Goal: Task Accomplishment & Management: Use online tool/utility

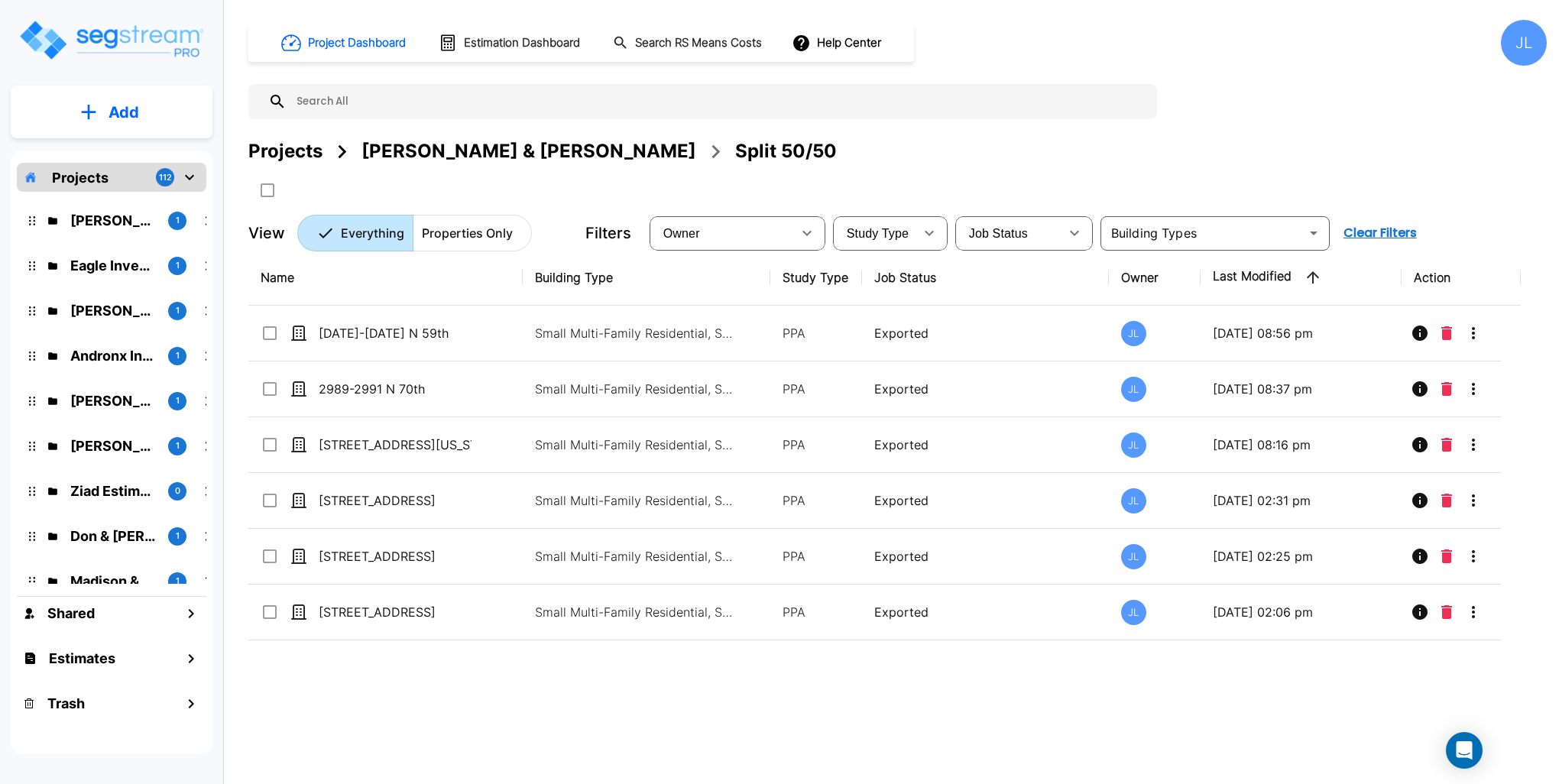
scroll to position [2674, 0]
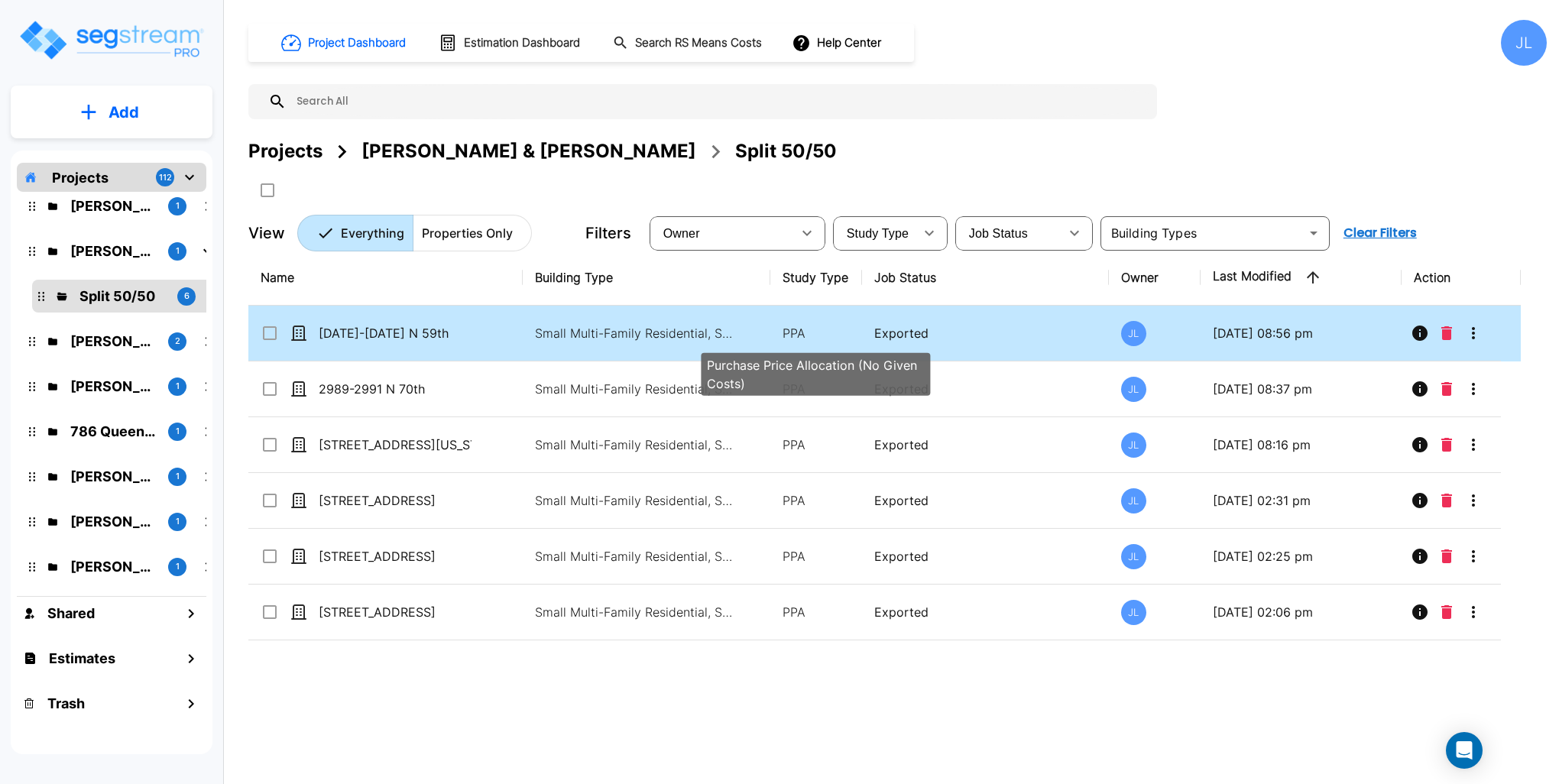
click at [841, 334] on p "PPA" at bounding box center [816, 333] width 67 height 18
checkbox input "true"
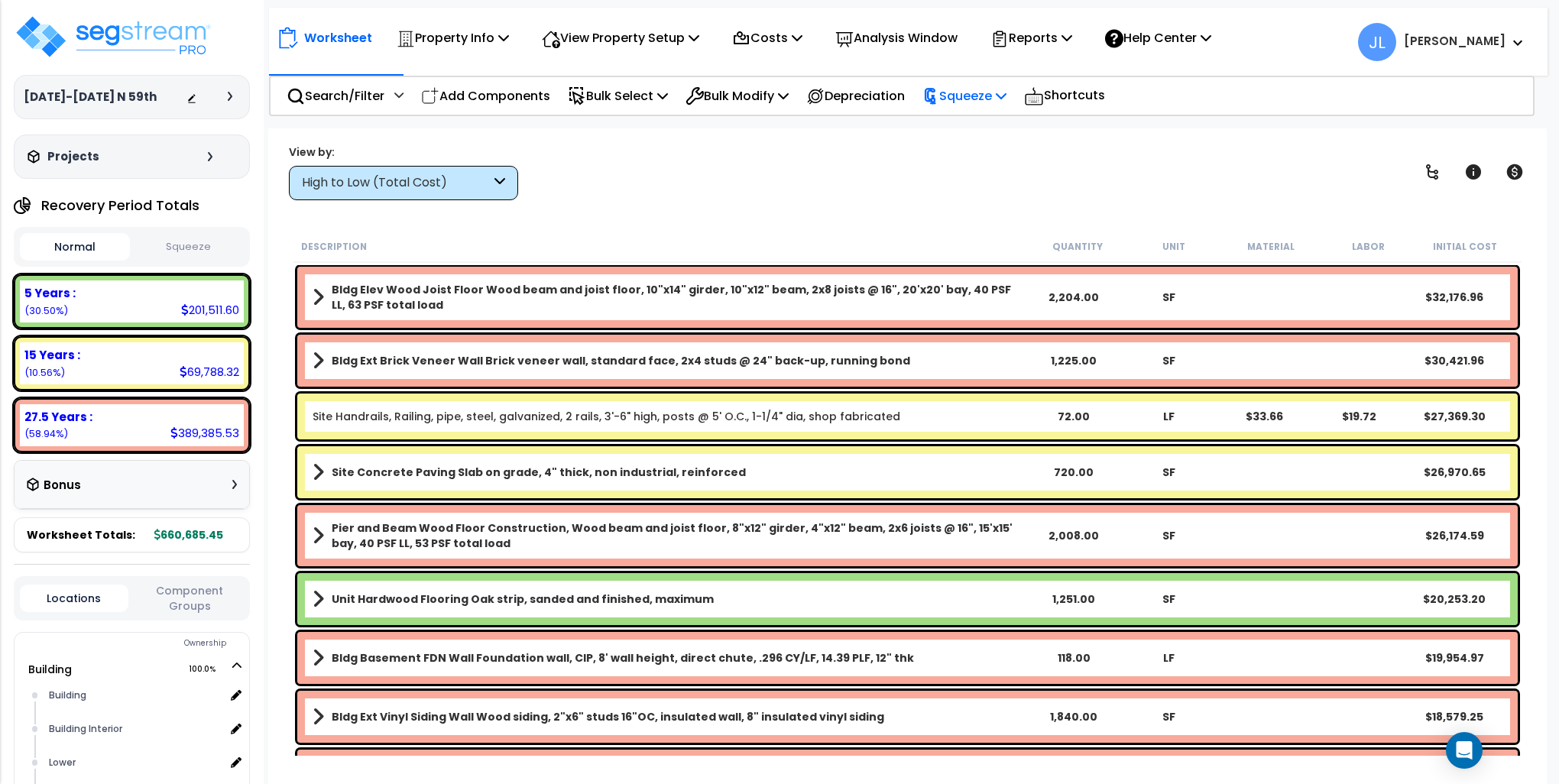
click at [1006, 99] on p "Squeeze" at bounding box center [964, 96] width 84 height 21
click at [1015, 132] on link "Squeeze" at bounding box center [990, 130] width 152 height 30
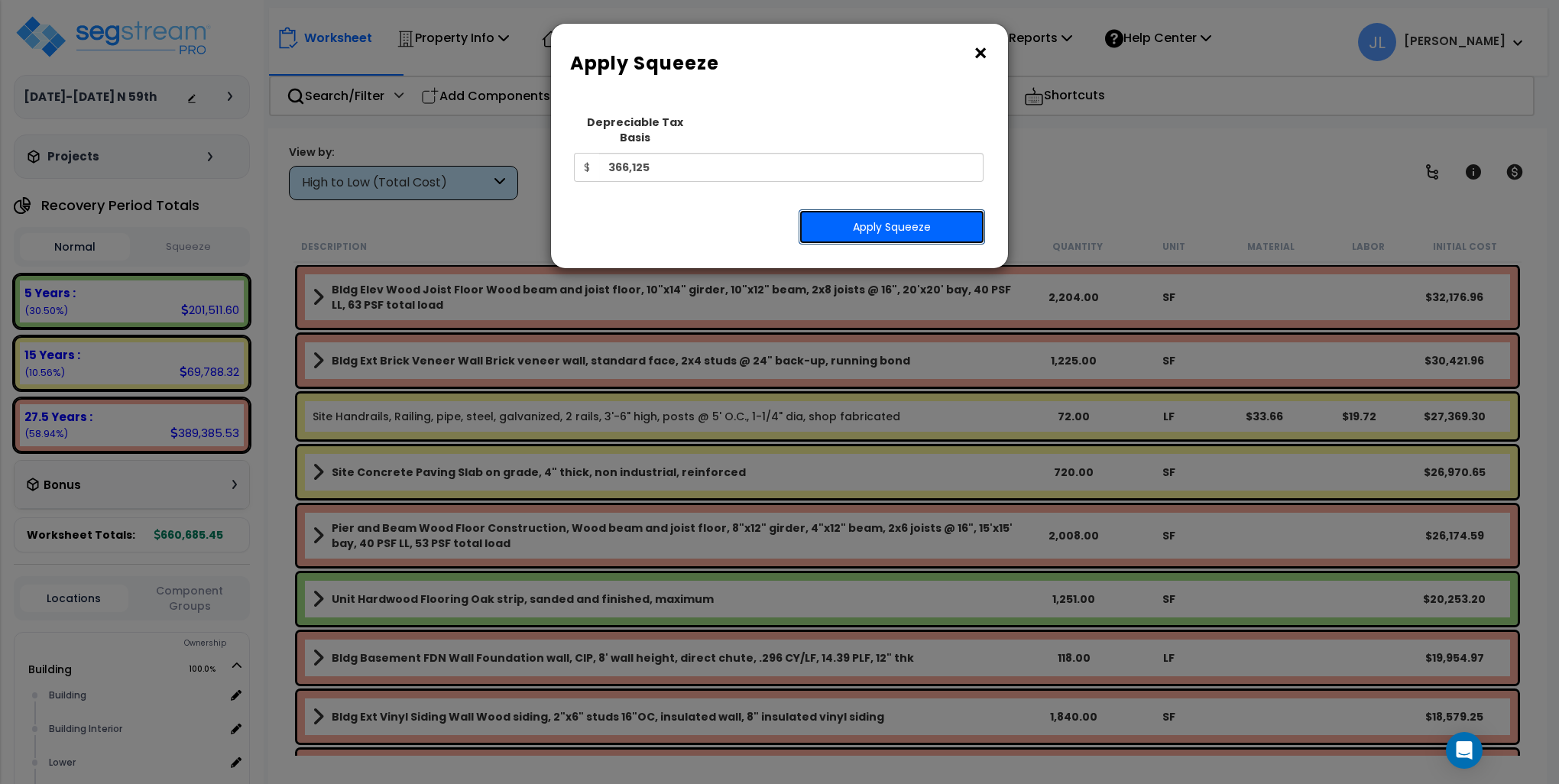
click at [905, 209] on button "Apply Squeeze" at bounding box center [892, 227] width 187 height 35
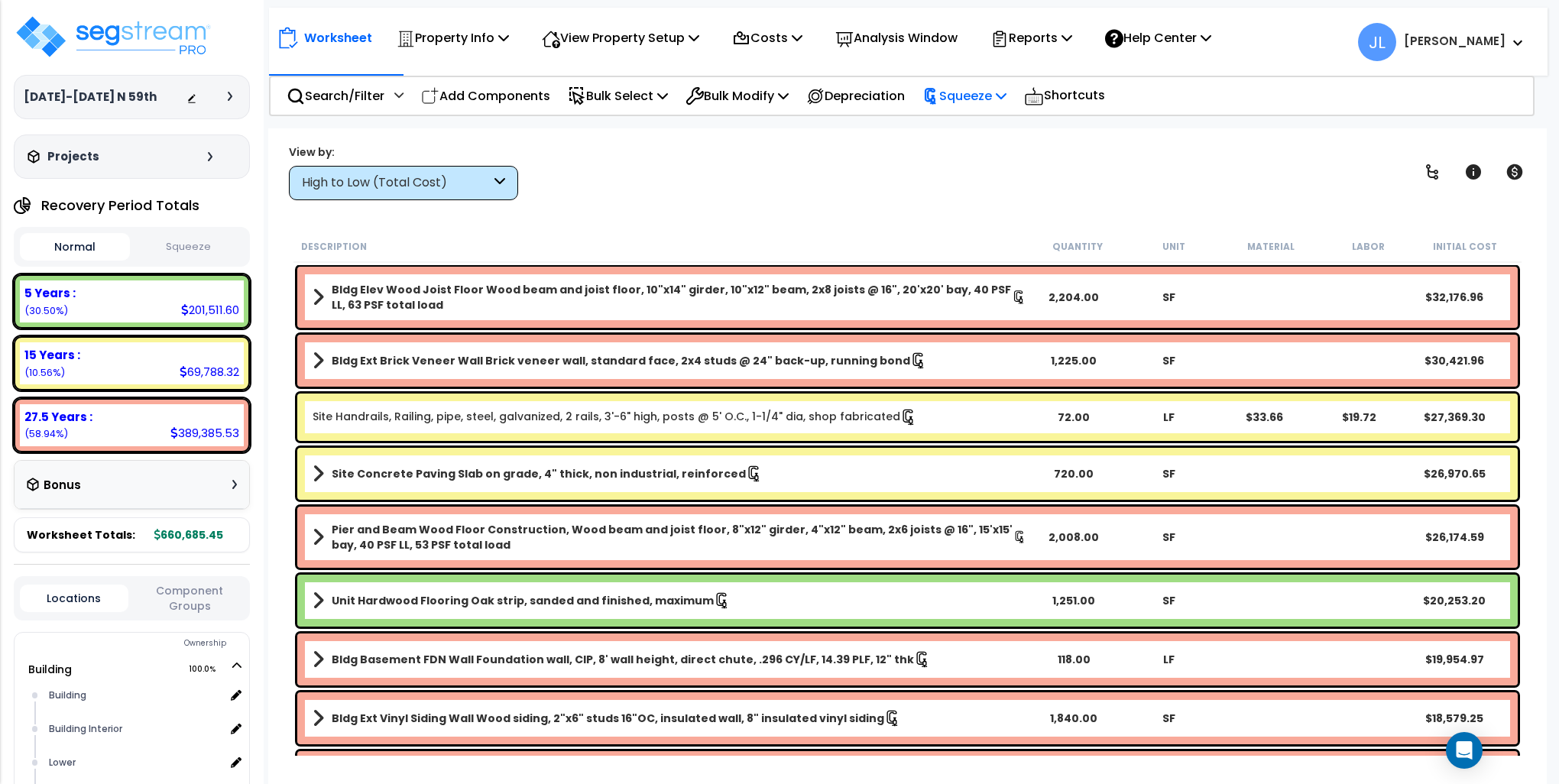
click at [1006, 86] on p "Squeeze" at bounding box center [964, 96] width 84 height 21
click at [210, 248] on button "Squeeze" at bounding box center [188, 247] width 110 height 26
click at [1059, 29] on p "Reports" at bounding box center [1031, 38] width 82 height 21
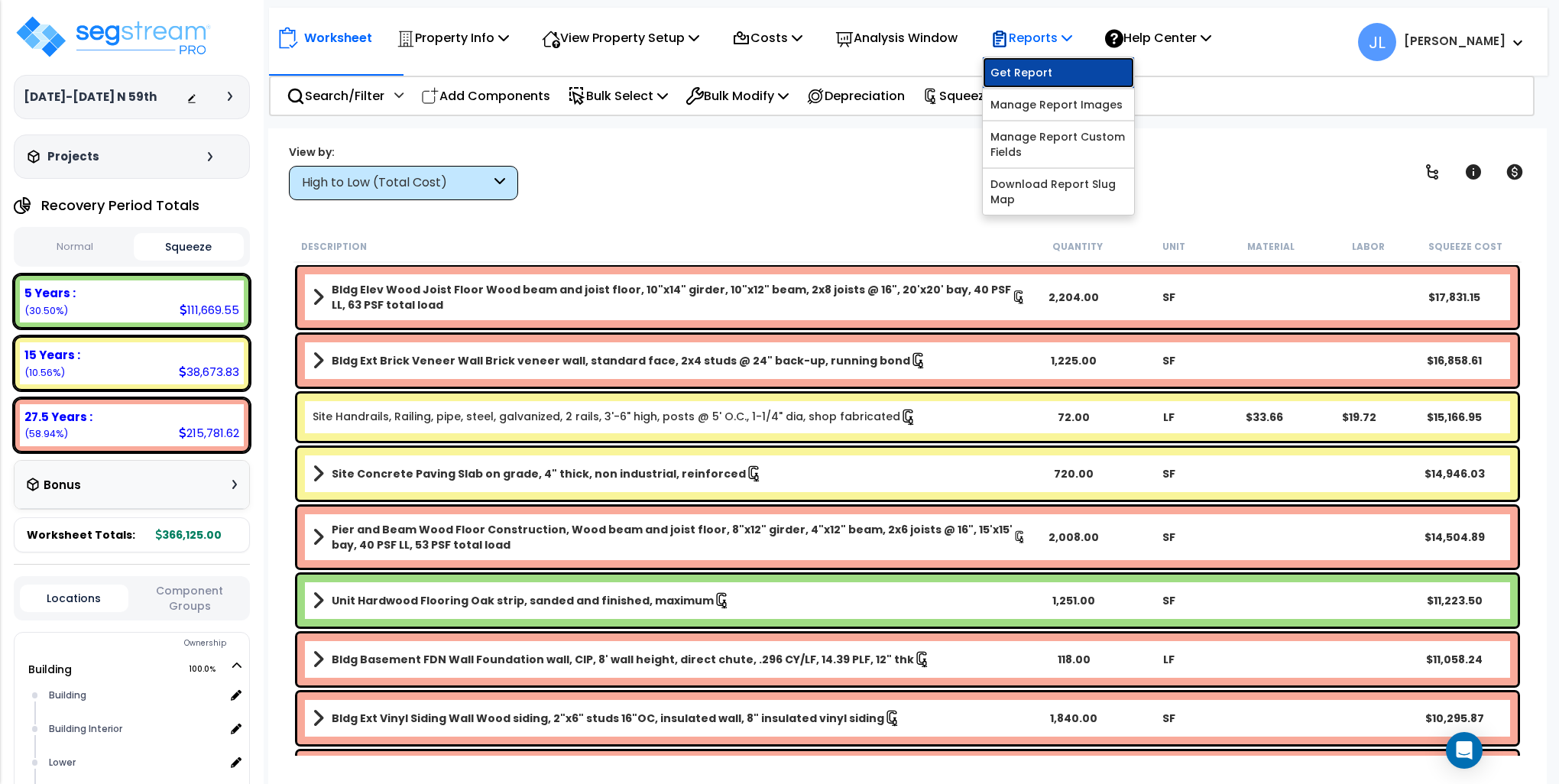
click at [1051, 72] on link "Get Report" at bounding box center [1059, 72] width 152 height 30
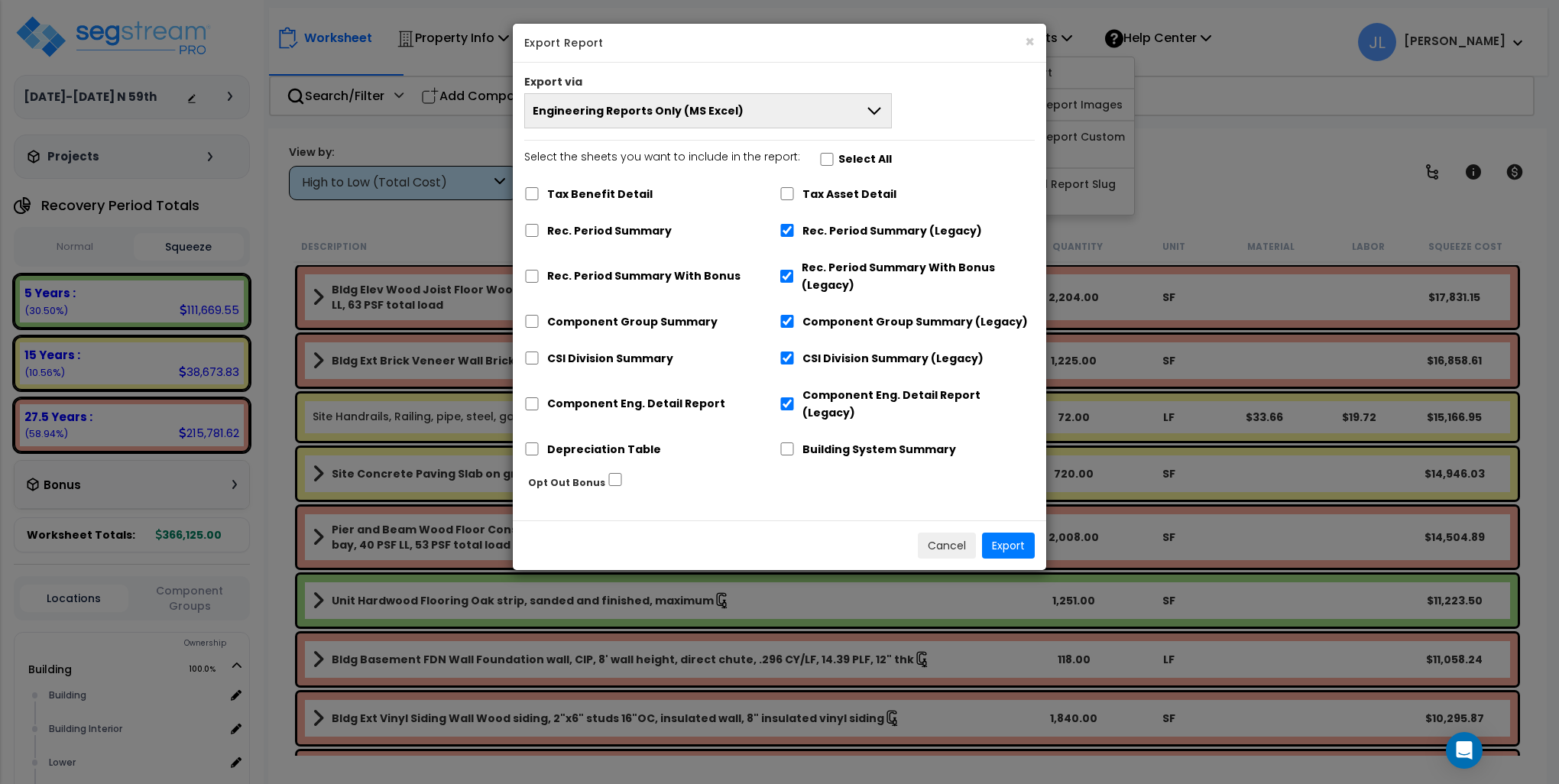
click at [813, 105] on button "Engineering Reports Only (MS Excel)" at bounding box center [708, 111] width 367 height 35
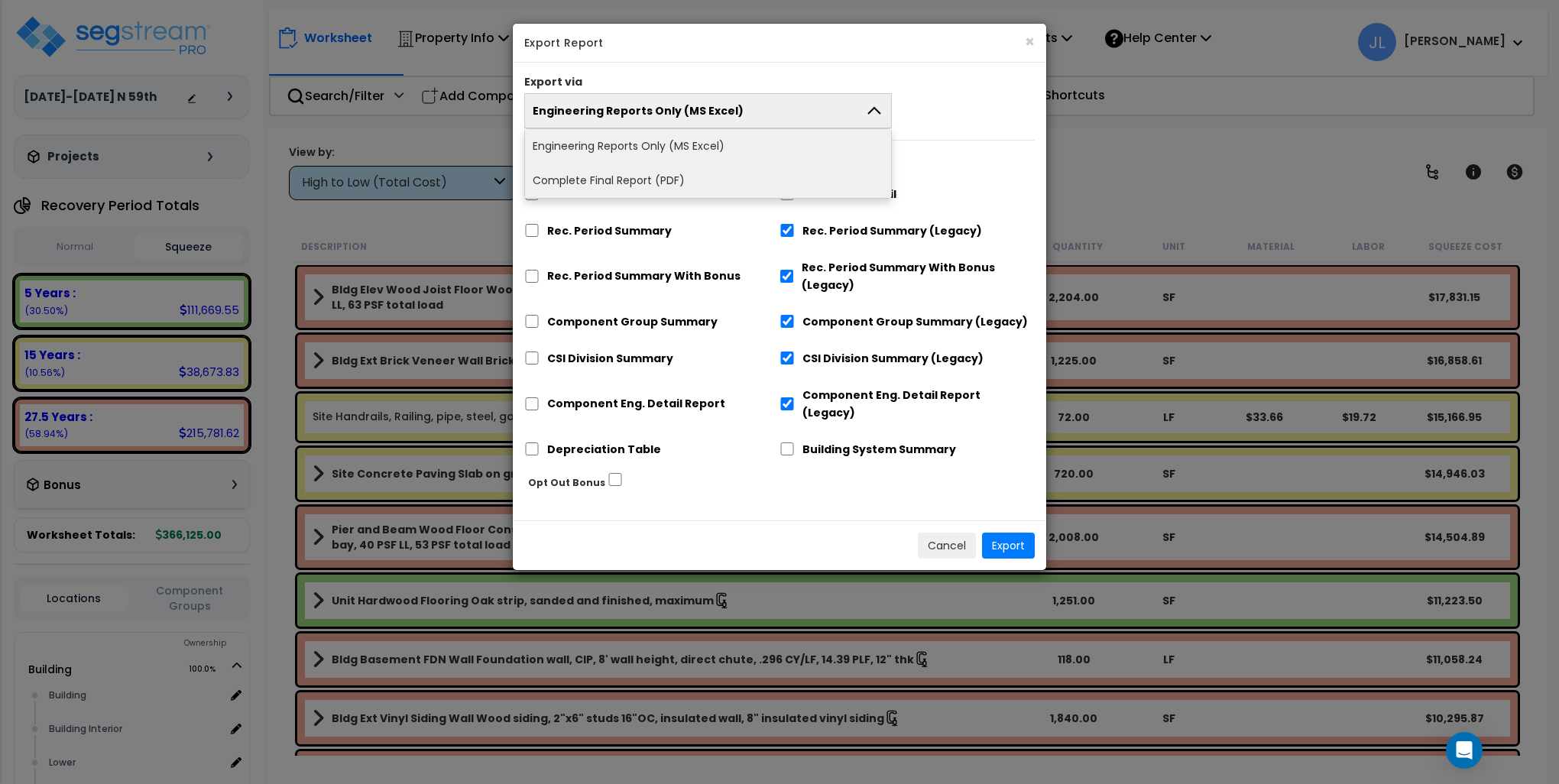
click at [638, 179] on li "Complete Final Report (PDF)" at bounding box center [708, 180] width 366 height 34
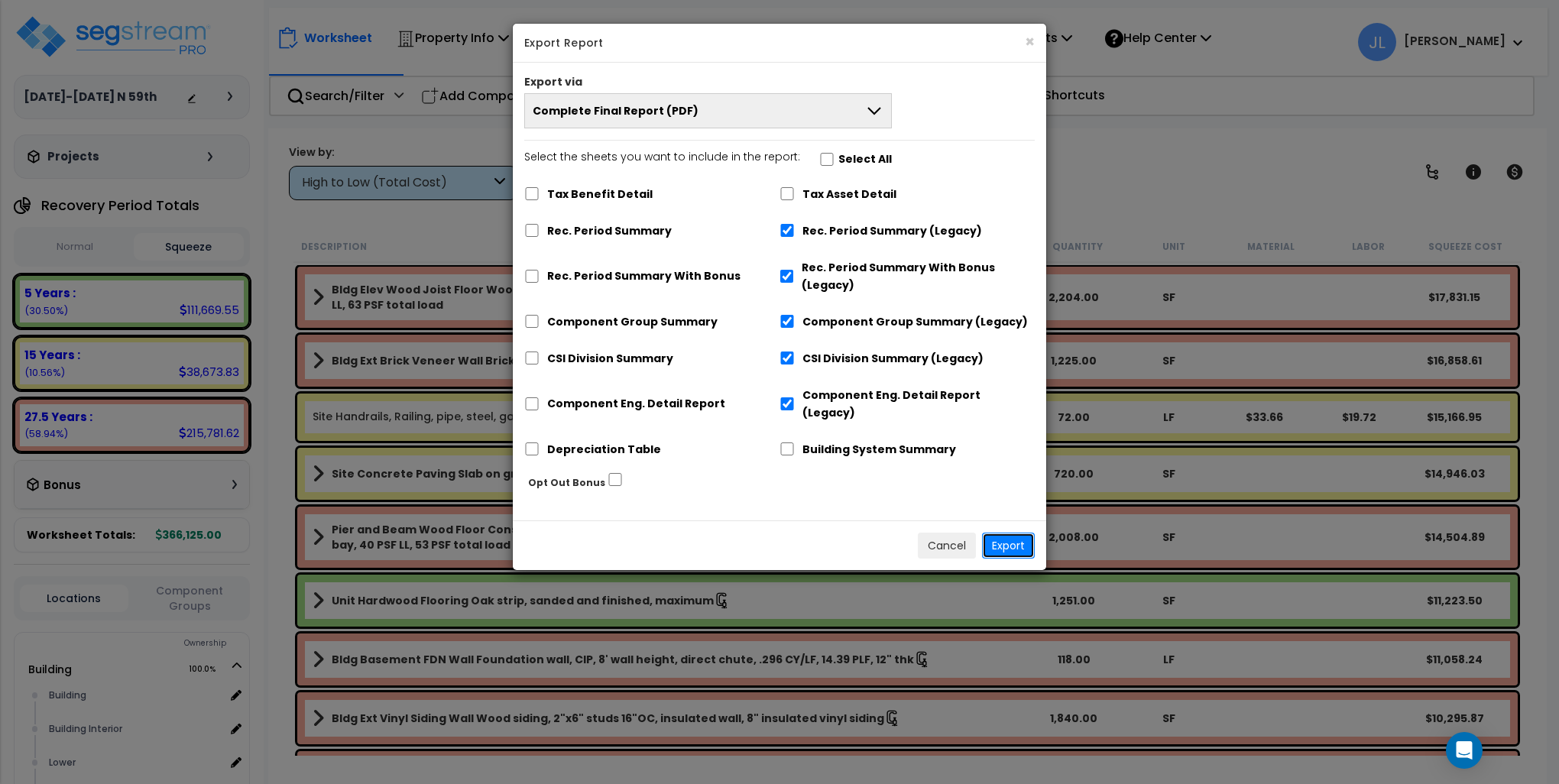
click at [1009, 532] on button "Export" at bounding box center [1009, 545] width 53 height 26
